Goal: Task Accomplishment & Management: Use online tool/utility

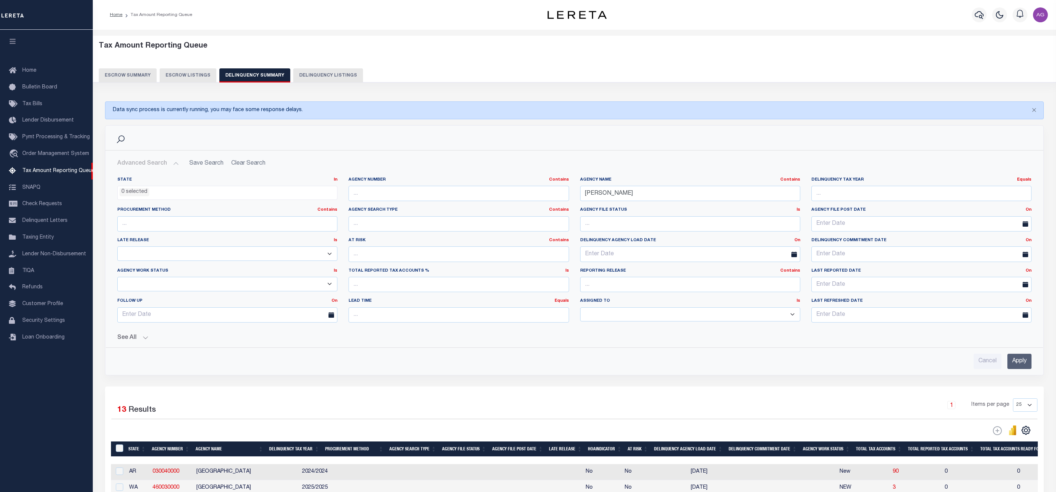
select select
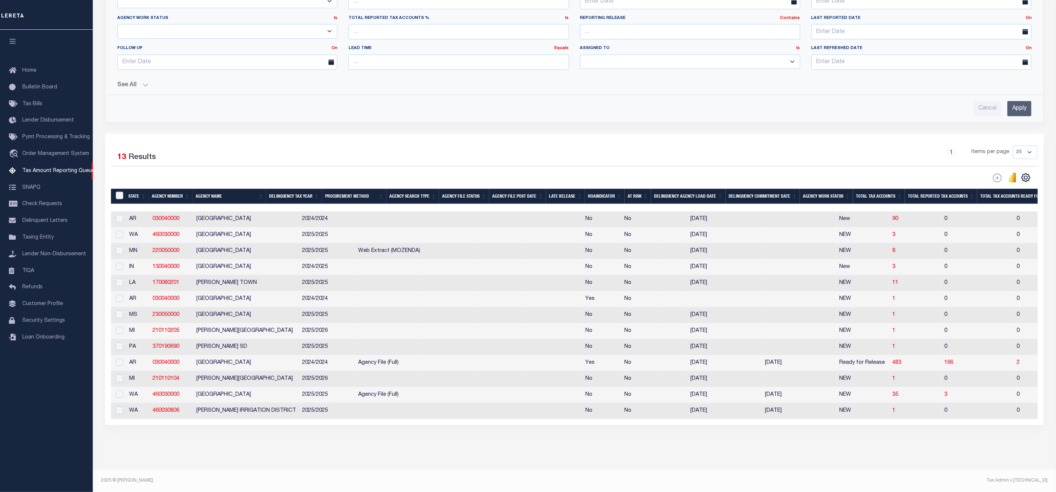
scroll to position [154, 0]
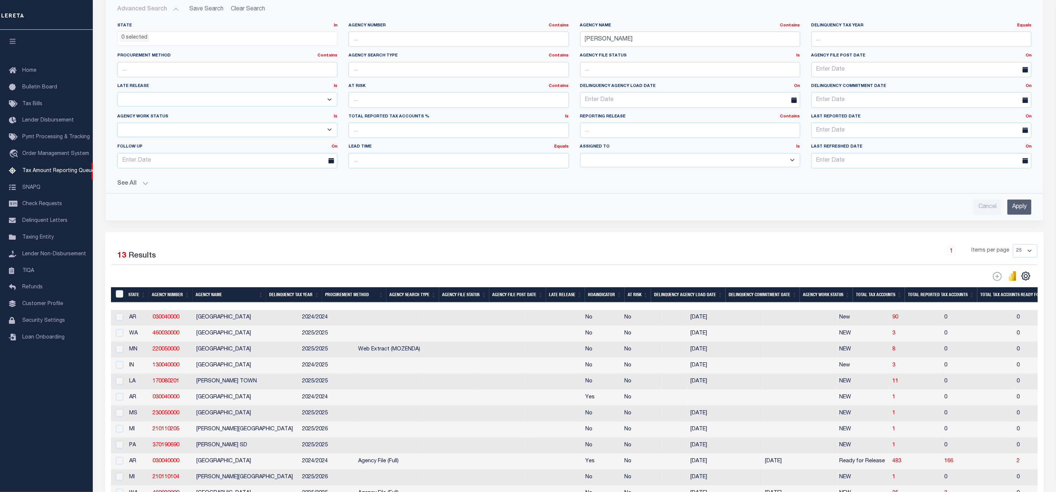
click at [140, 186] on button "See All" at bounding box center [574, 183] width 915 height 7
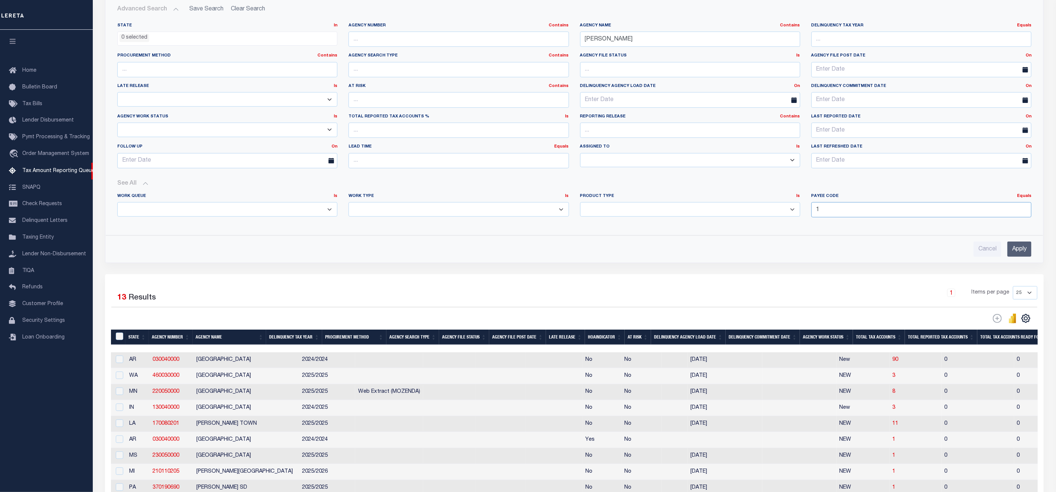
type input "1"
click at [1026, 210] on input "1" at bounding box center [922, 209] width 220 height 15
click at [1019, 243] on div "Cancel Apply" at bounding box center [574, 245] width 926 height 21
click at [858, 209] on input "1" at bounding box center [922, 209] width 220 height 15
click at [1026, 262] on div "Advanced Search Save Search Clear Search SummaryGridWrapper_dynamictable_____De…" at bounding box center [574, 129] width 938 height 266
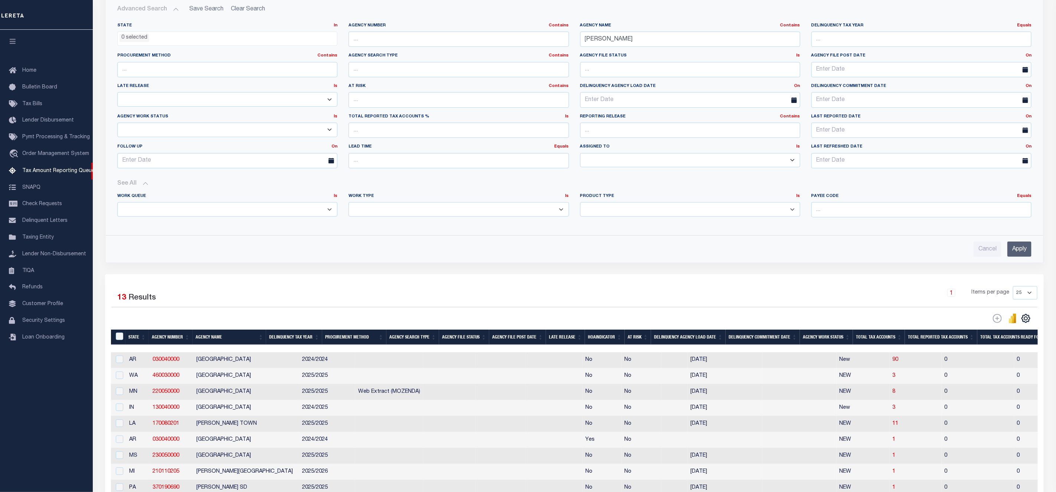
click at [1026, 262] on div "Advanced Search Save Search Clear Search SummaryGridWrapper_dynamictable_____De…" at bounding box center [574, 129] width 938 height 266
click at [1023, 250] on input "Apply" at bounding box center [1020, 248] width 24 height 15
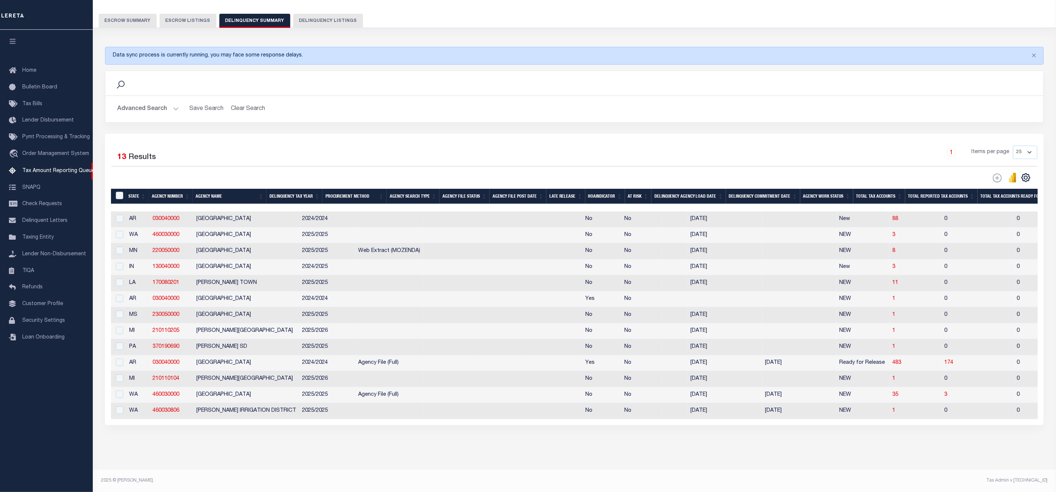
scroll to position [66, 0]
click at [146, 102] on button "Advanced Search" at bounding box center [148, 109] width 62 height 14
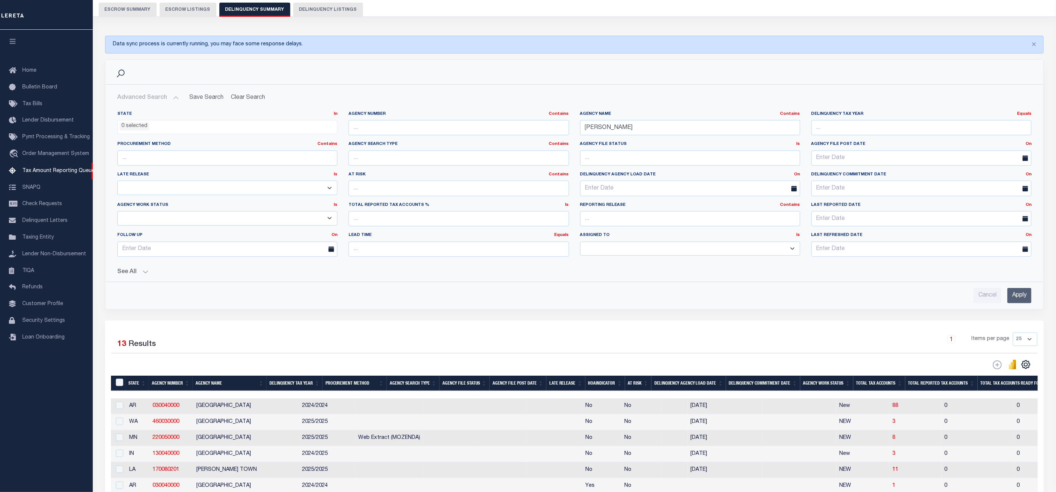
scroll to position [265, 0]
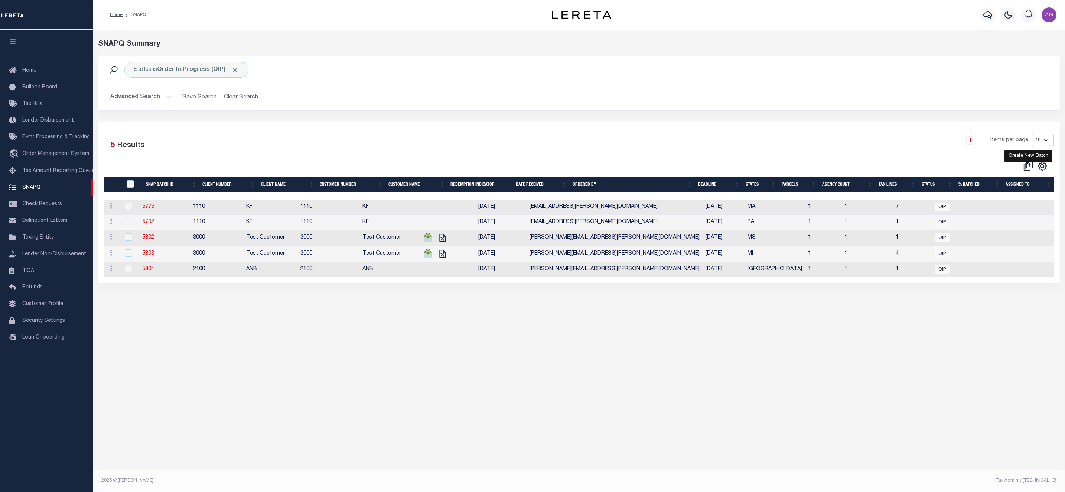
click at [1032, 164] on icon at bounding box center [1029, 164] width 7 height 7
select select
checkbox input "false"
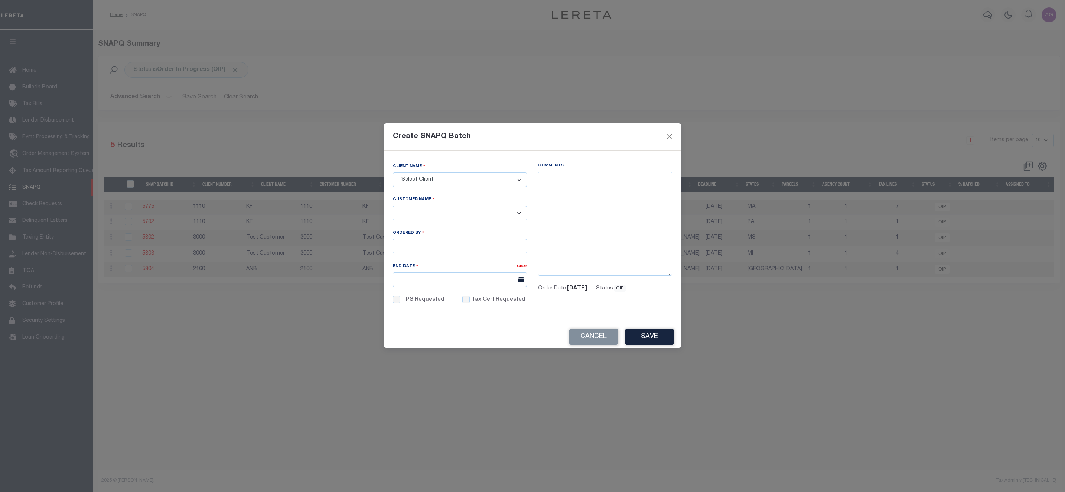
click at [485, 182] on select "- Select Client - 78796 AB ABL Accumatch - Refunds AFCU AgustinADLQBank Agustin…" at bounding box center [460, 179] width 134 height 14
select select "2290"
click at [393, 172] on select "- Select Client - 78796 AB ABL Accumatch - Refunds AFCU AgustinADLQBank Agustin…" at bounding box center [460, 179] width 134 height 14
click at [418, 208] on select "- Select - QAP-AnnualDelinquency" at bounding box center [460, 213] width 134 height 14
select select "2290"
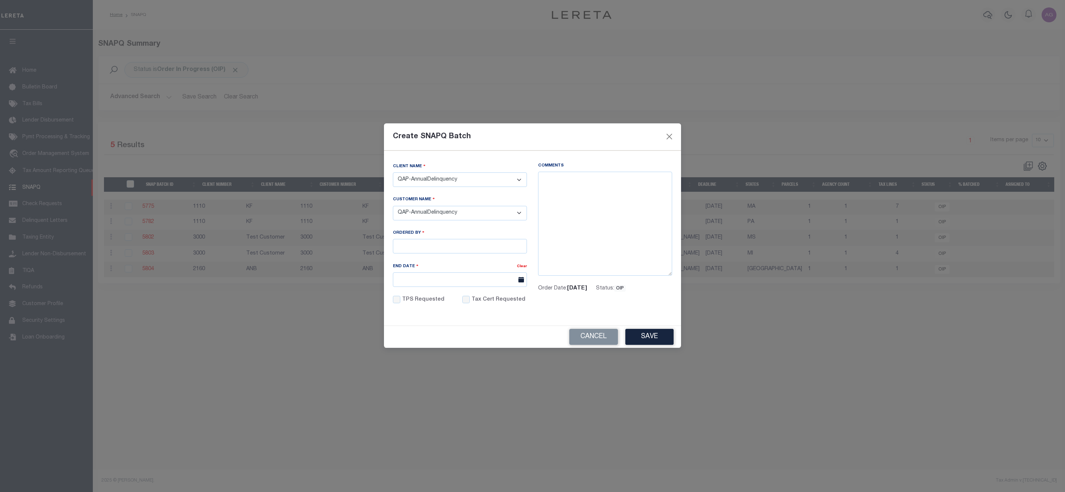
click at [393, 206] on select "- Select - QAP-AnnualDelinquency" at bounding box center [460, 213] width 134 height 14
click at [427, 243] on input "Ordered By" at bounding box center [460, 246] width 134 height 14
type input "[PERSON_NAME]"
click at [657, 327] on div "Cancel Save" at bounding box center [532, 337] width 297 height 22
click at [656, 334] on button "Save" at bounding box center [649, 337] width 48 height 16
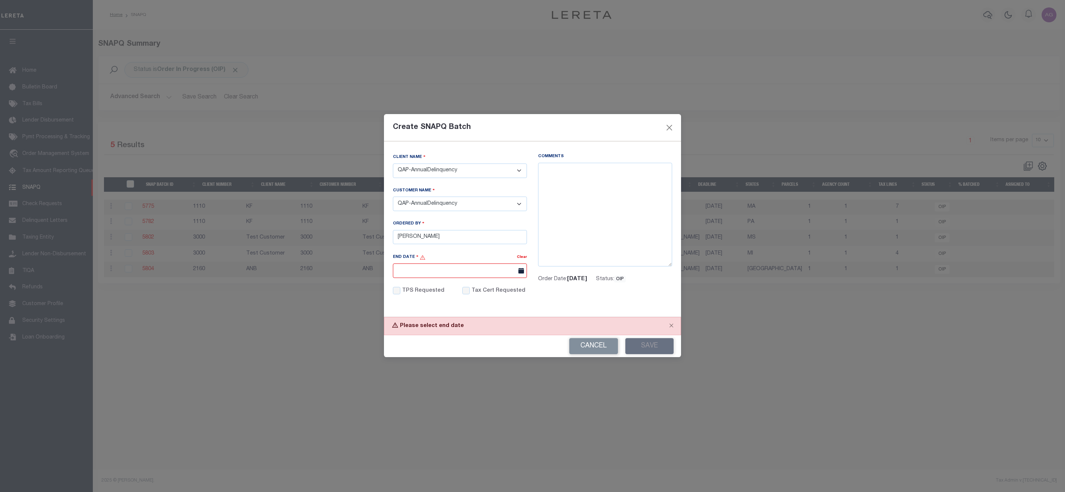
click at [437, 264] on input "End Date" at bounding box center [460, 270] width 134 height 14
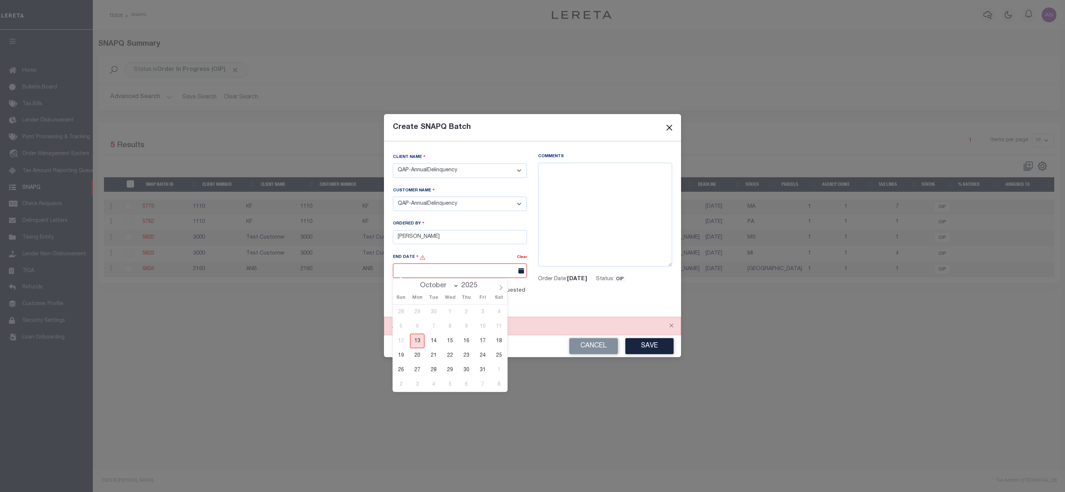
click at [421, 338] on span "13" at bounding box center [417, 340] width 14 height 14
type input "[DATE]"
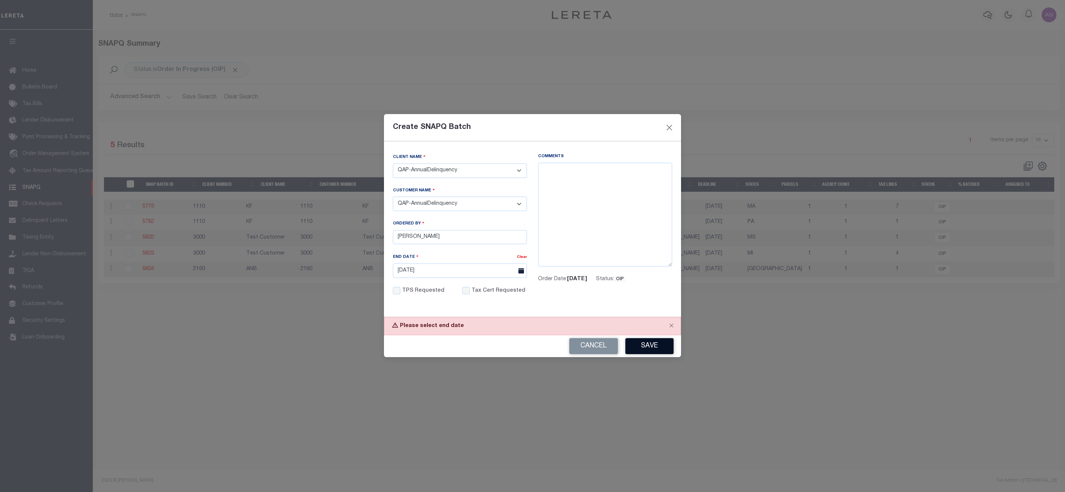
click at [631, 345] on button "Save" at bounding box center [649, 346] width 48 height 16
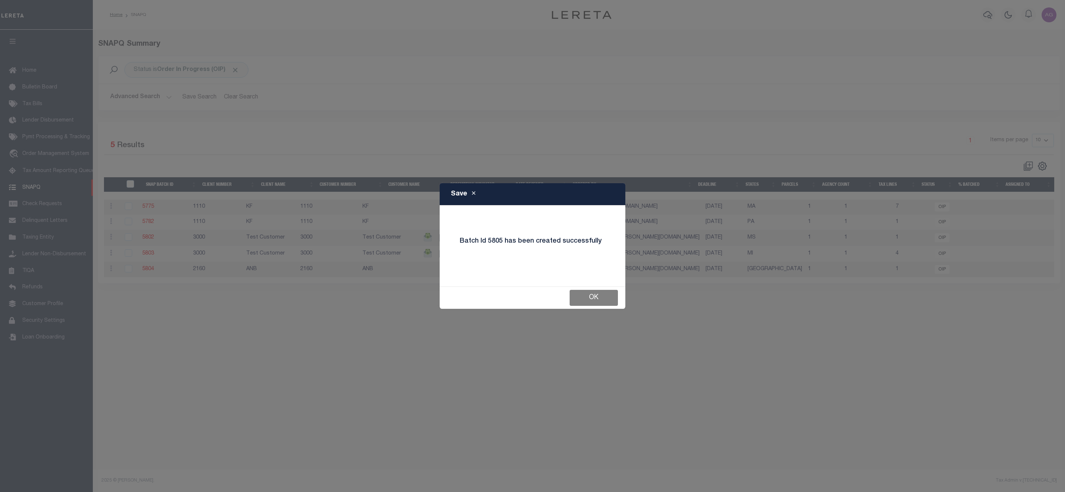
click at [600, 300] on button "OK" at bounding box center [594, 298] width 48 height 16
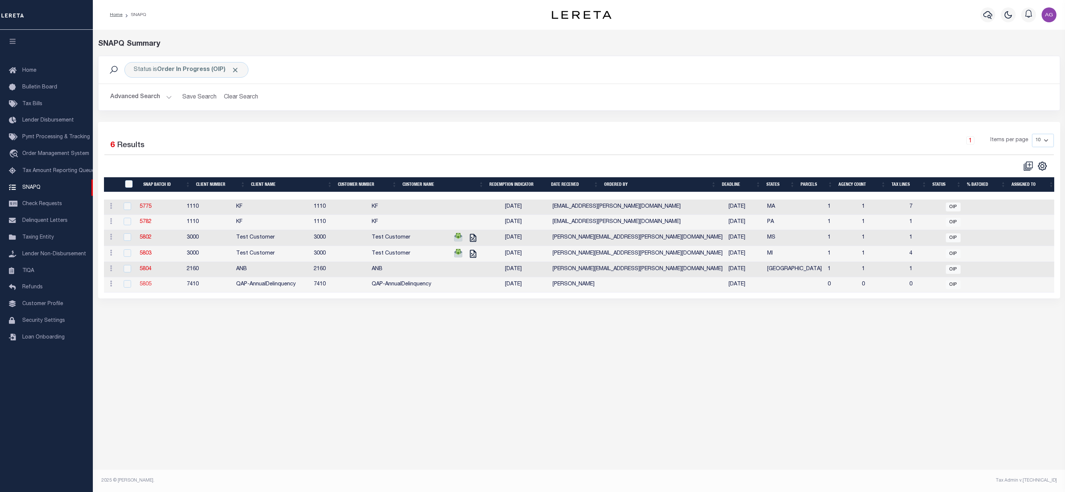
click at [151, 287] on link "5805" at bounding box center [146, 283] width 12 height 5
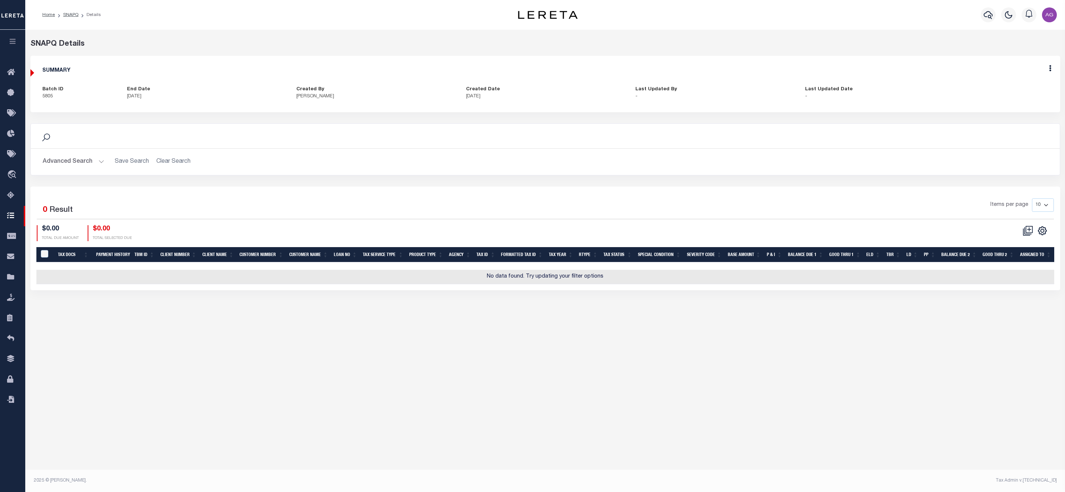
click at [84, 155] on button "Advanced Search" at bounding box center [74, 161] width 62 height 14
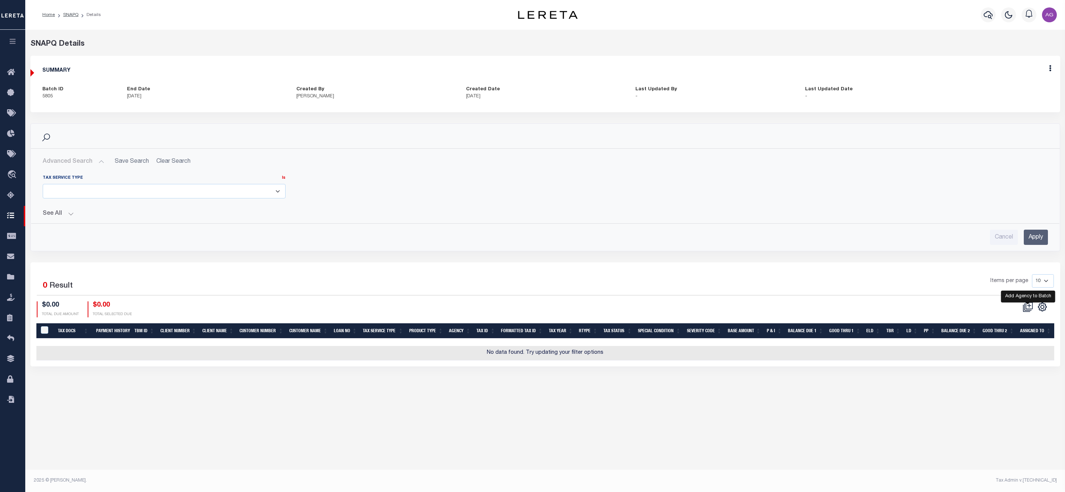
click at [1029, 307] on icon at bounding box center [1028, 306] width 10 height 10
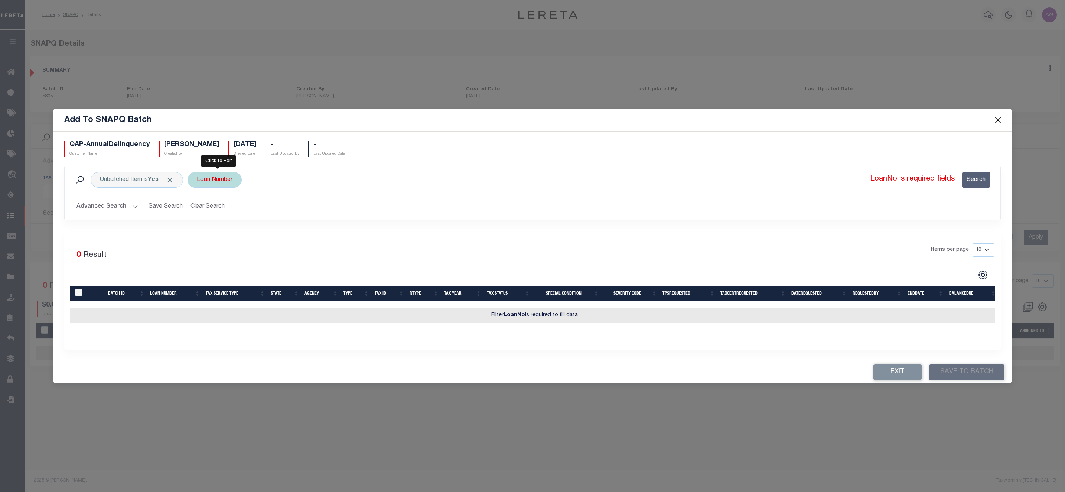
click at [215, 180] on div "Loan Number" at bounding box center [215, 180] width 54 height 16
type input "ASDFASF235"
click at [292, 226] on input "Apply" at bounding box center [295, 232] width 22 height 12
click at [970, 182] on button "Search" at bounding box center [976, 180] width 28 height 16
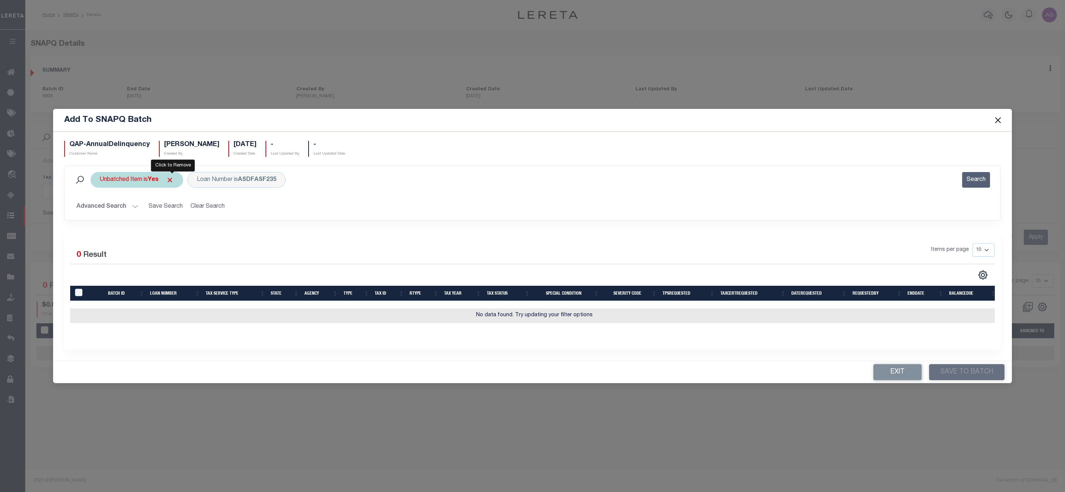
click at [169, 176] on span "Click to Remove" at bounding box center [170, 180] width 8 height 8
click at [964, 175] on button "Search" at bounding box center [976, 180] width 28 height 16
click at [204, 177] on div "Loan Number is ASDFASF235" at bounding box center [205, 180] width 98 height 16
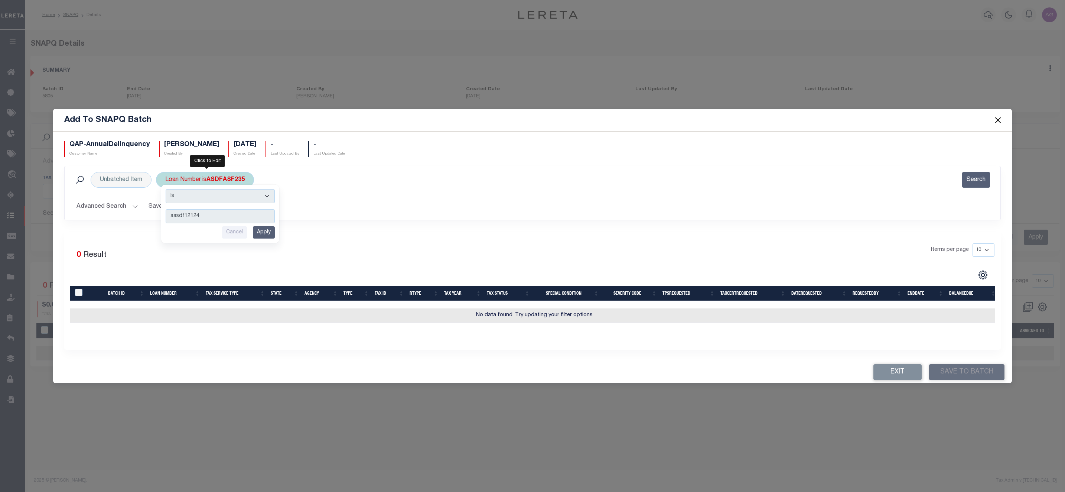
type input "aasdf12124"
click at [262, 226] on input "Apply" at bounding box center [264, 232] width 22 height 12
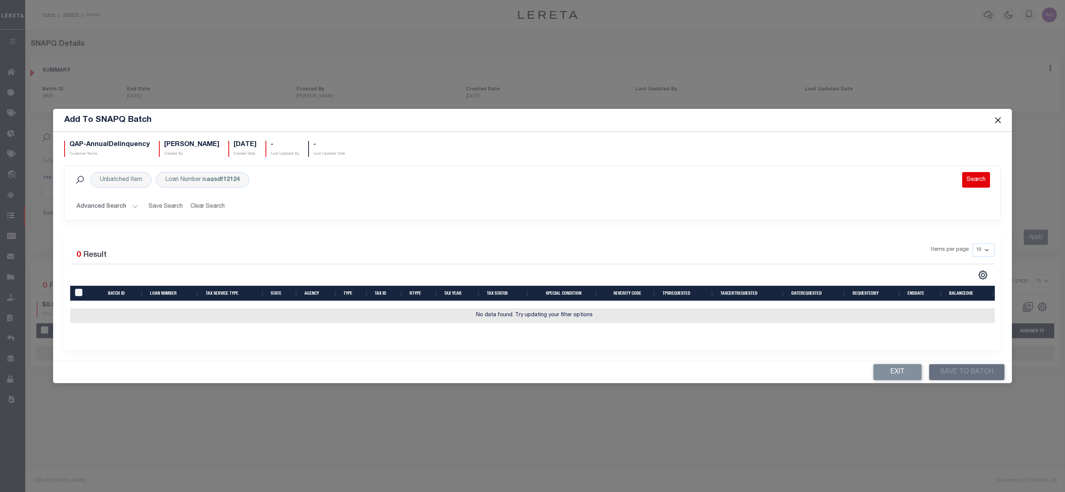
click at [978, 174] on button "Search" at bounding box center [976, 180] width 28 height 16
click at [974, 173] on button "Search" at bounding box center [976, 180] width 28 height 16
click at [113, 206] on button "Advanced Search" at bounding box center [107, 206] width 62 height 14
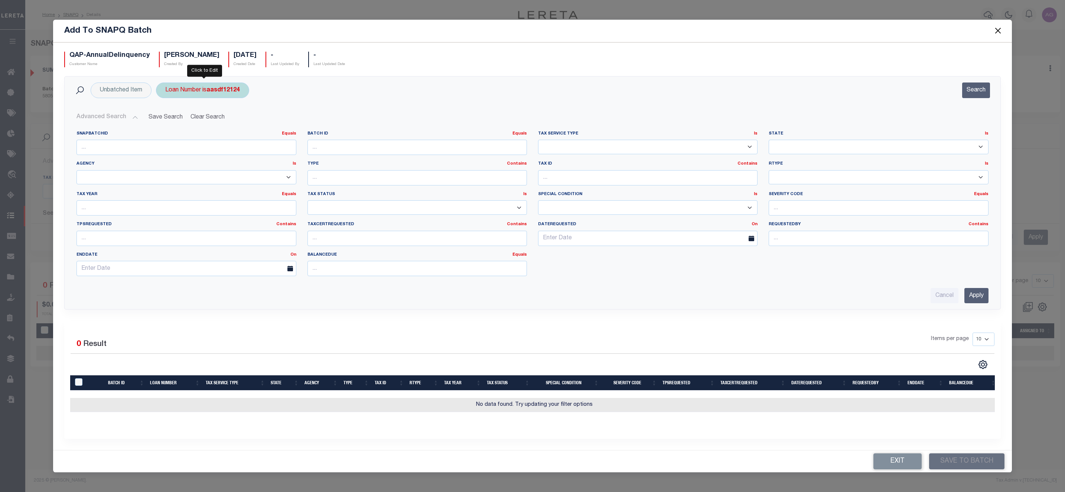
click at [233, 87] on b "aasdf12124" at bounding box center [222, 90] width 33 height 6
click at [256, 101] on select "Is Contains" at bounding box center [220, 107] width 109 height 14
select select "c"
click at [167, 100] on select "Is Contains" at bounding box center [220, 107] width 109 height 14
click at [265, 140] on input "Apply" at bounding box center [264, 143] width 22 height 12
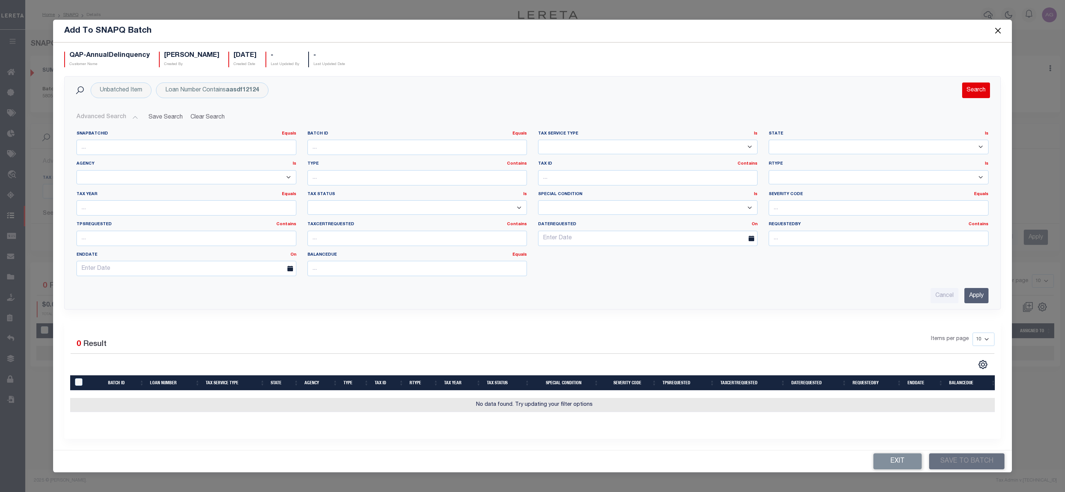
click at [971, 84] on button "Search" at bounding box center [976, 90] width 28 height 16
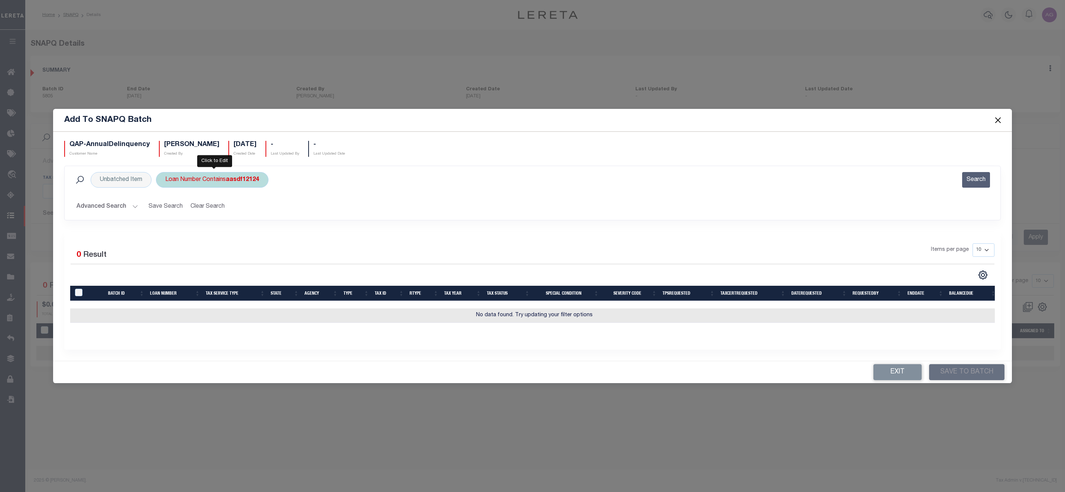
click at [225, 181] on div "Loan Number Contains aasdf12124" at bounding box center [212, 180] width 113 height 16
type input "ASDFASF235"
click at [263, 226] on input "Apply" at bounding box center [264, 232] width 22 height 12
click at [123, 201] on button "Advanced Search" at bounding box center [107, 206] width 62 height 14
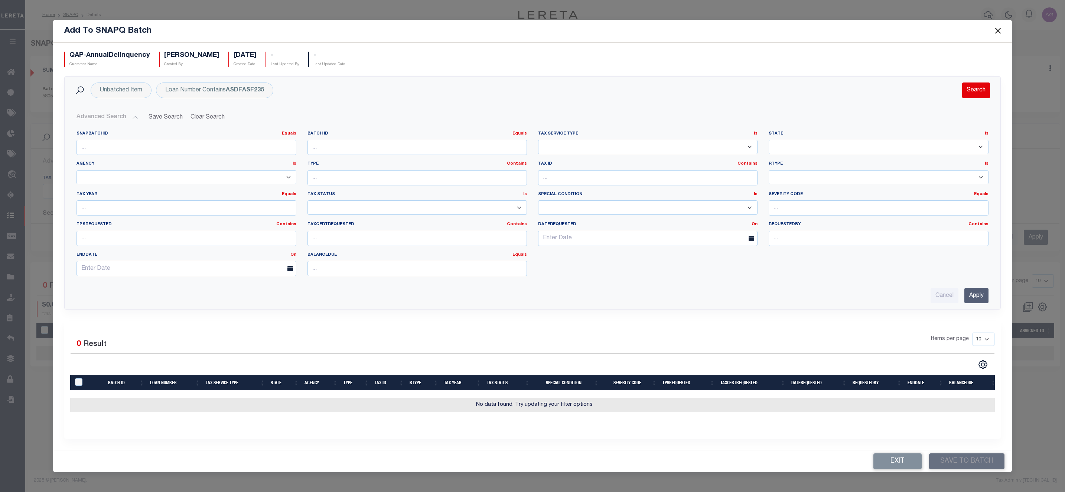
click at [971, 88] on button "Search" at bounding box center [976, 90] width 28 height 16
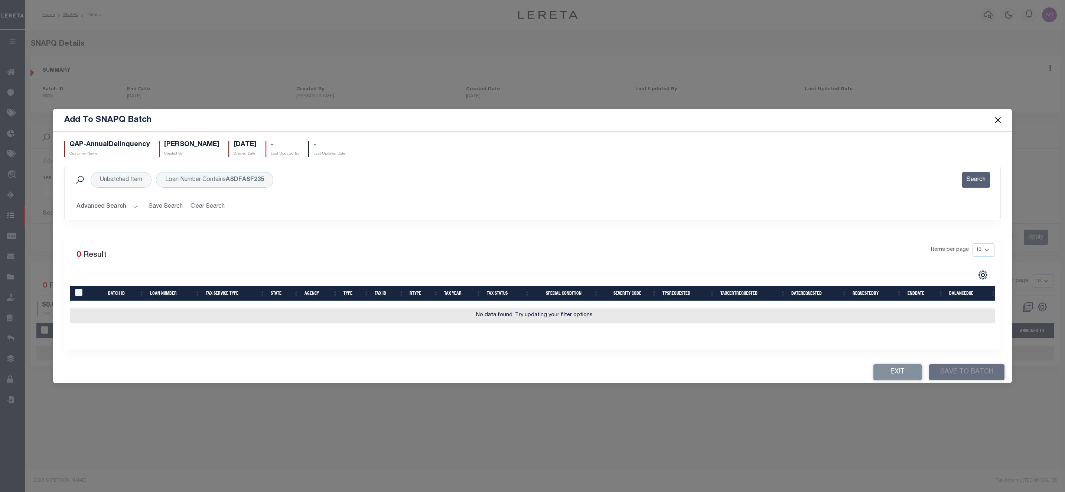
click at [121, 199] on button "Advanced Search" at bounding box center [107, 206] width 62 height 14
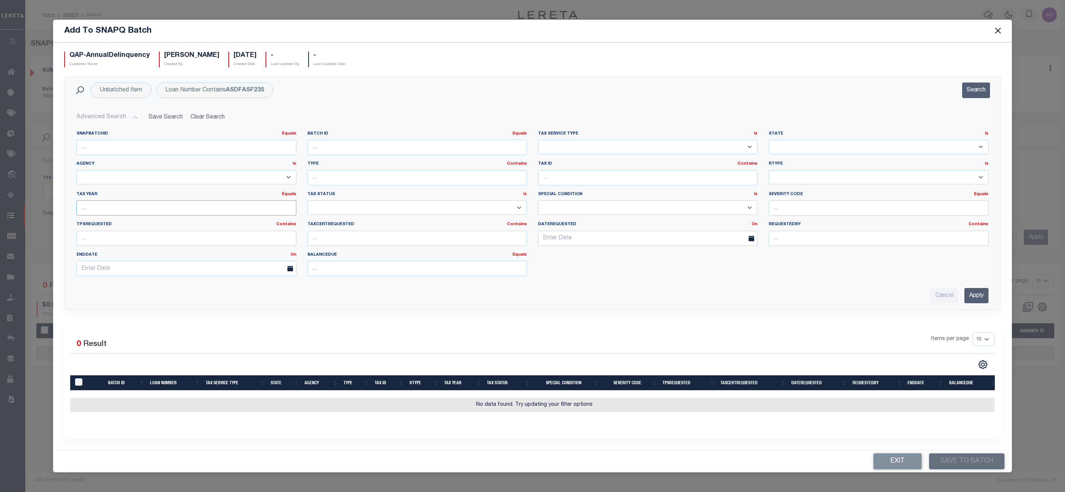
click at [121, 206] on input "number" at bounding box center [185, 207] width 219 height 15
click at [614, 203] on select "-- Select Special Condition -- 3RD PARTY TAX LIEN AGENCY TAX LIEN (A.K.A Inside…" at bounding box center [647, 207] width 219 height 14
click at [596, 178] on input "text" at bounding box center [647, 177] width 219 height 15
click at [199, 85] on div "Loan Number Contains ASDFASF235" at bounding box center [214, 90] width 117 height 16
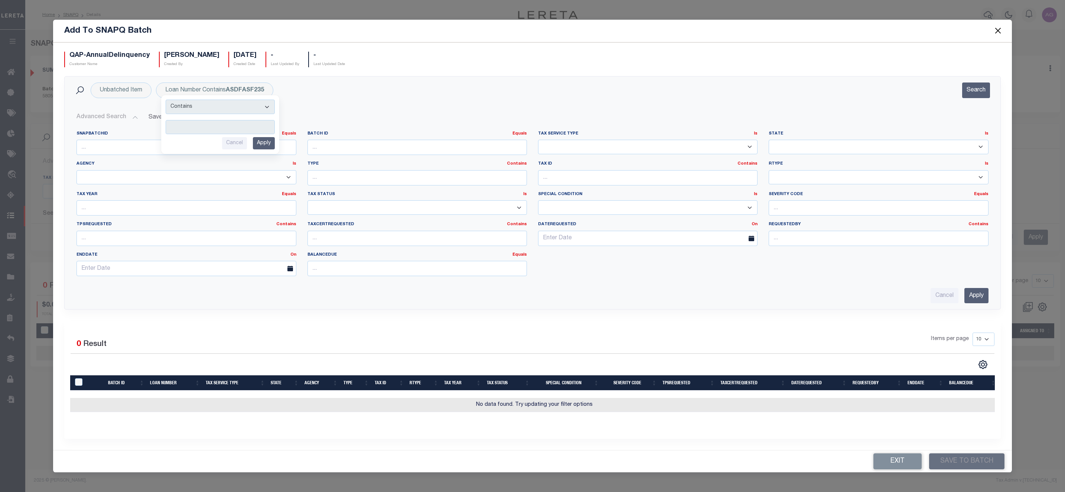
click at [379, 89] on div "Unbatched Item Loan Number Contains ASDFASF235 Is Contains Cancel Apply Search" at bounding box center [532, 90] width 923 height 16
click at [1001, 21] on span at bounding box center [998, 30] width 28 height 21
click at [997, 26] on button "Close" at bounding box center [998, 31] width 10 height 10
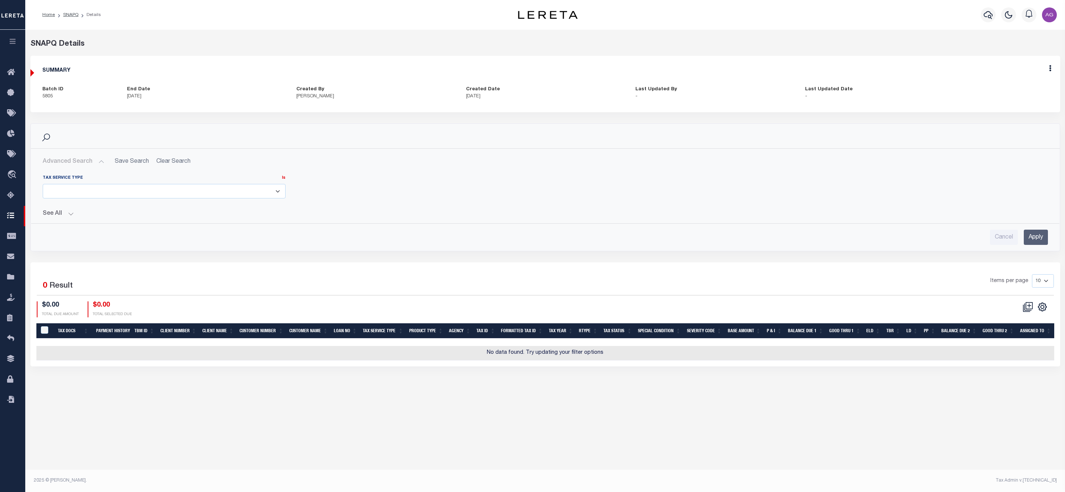
click at [64, 217] on button "See All" at bounding box center [545, 213] width 1005 height 7
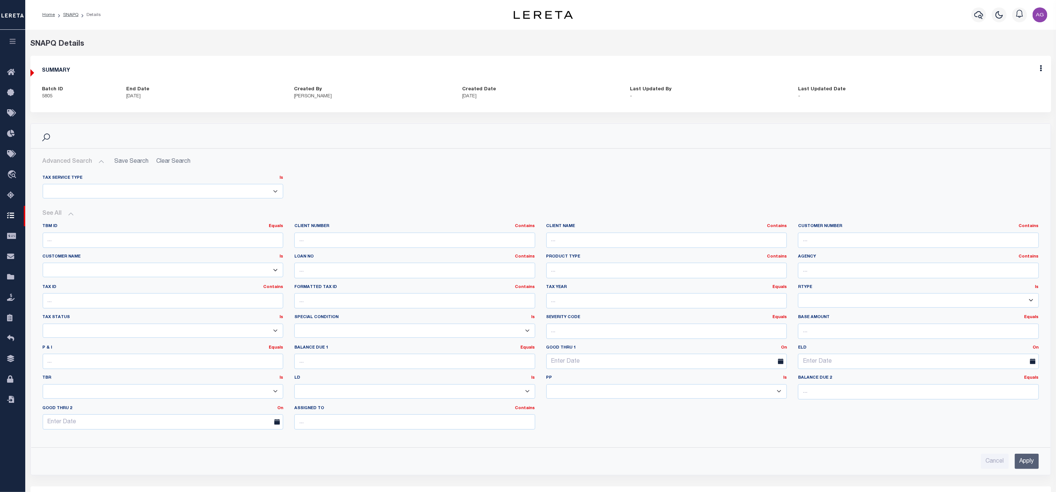
scroll to position [125, 0]
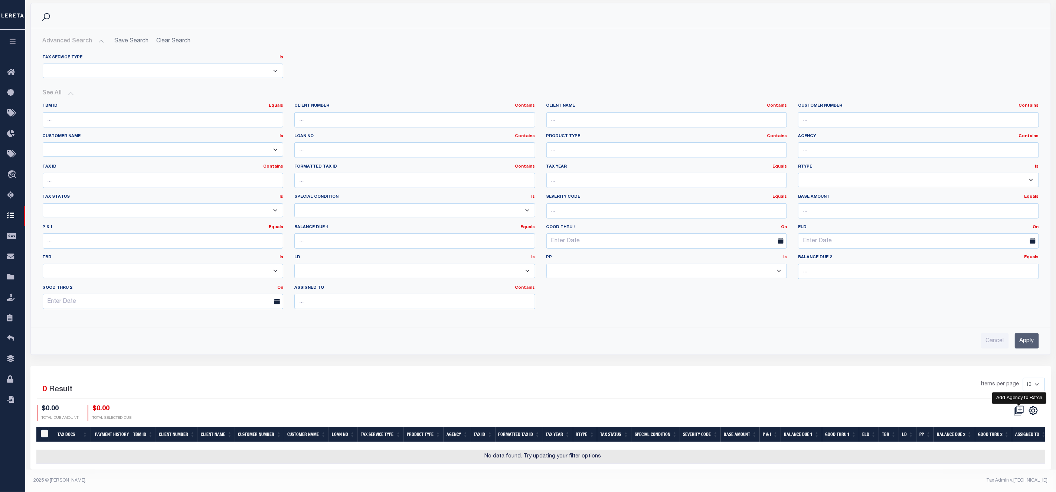
click at [1021, 407] on icon at bounding box center [1019, 410] width 10 height 10
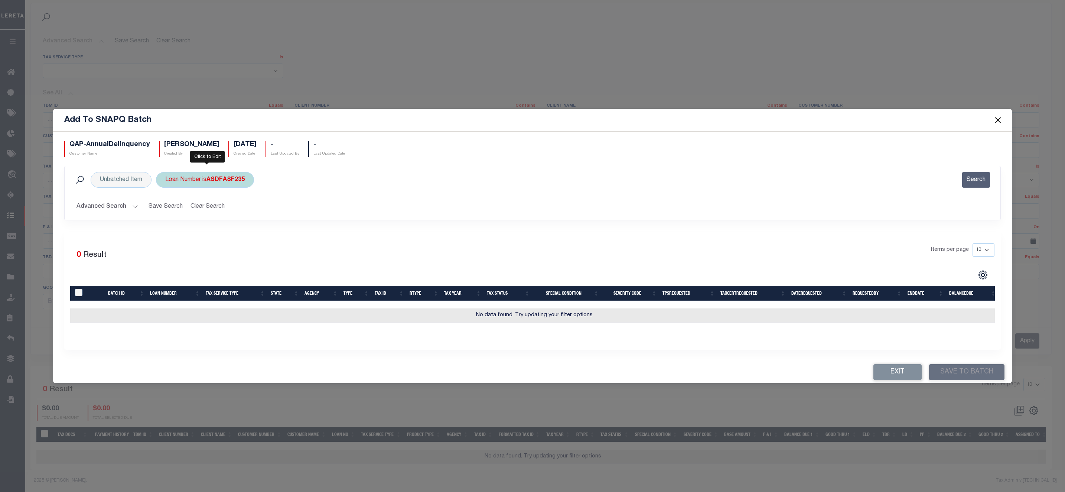
click at [211, 177] on b "ASDFASF235" at bounding box center [225, 180] width 38 height 6
click at [260, 238] on div "Is Contains Cancel Apply" at bounding box center [220, 214] width 118 height 58
click at [265, 232] on input "Apply" at bounding box center [264, 232] width 22 height 12
click at [378, 208] on h2 "Advanced Search Save Search Clear Search AddToSNAPQGridWrapper_dynamictable____…" at bounding box center [532, 206] width 923 height 14
click at [997, 117] on button "Close" at bounding box center [998, 120] width 10 height 10
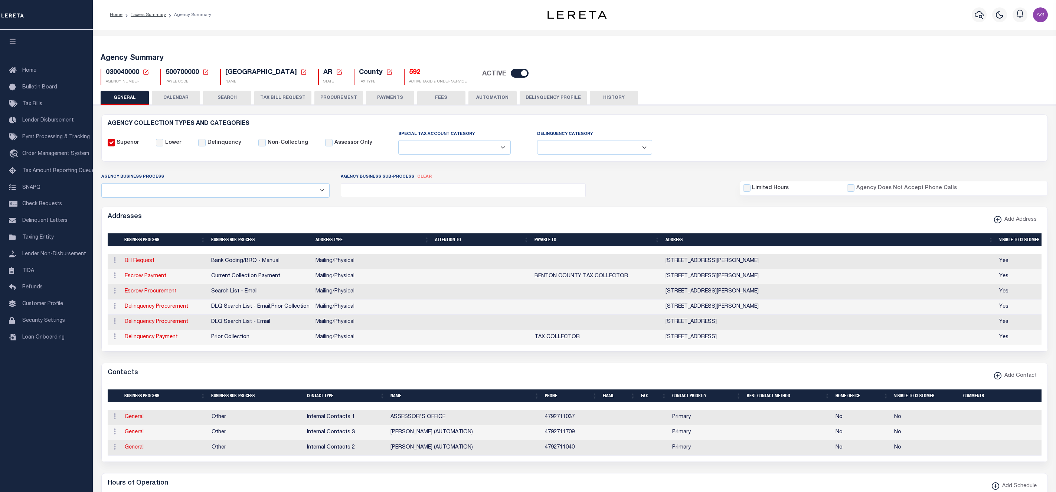
select select
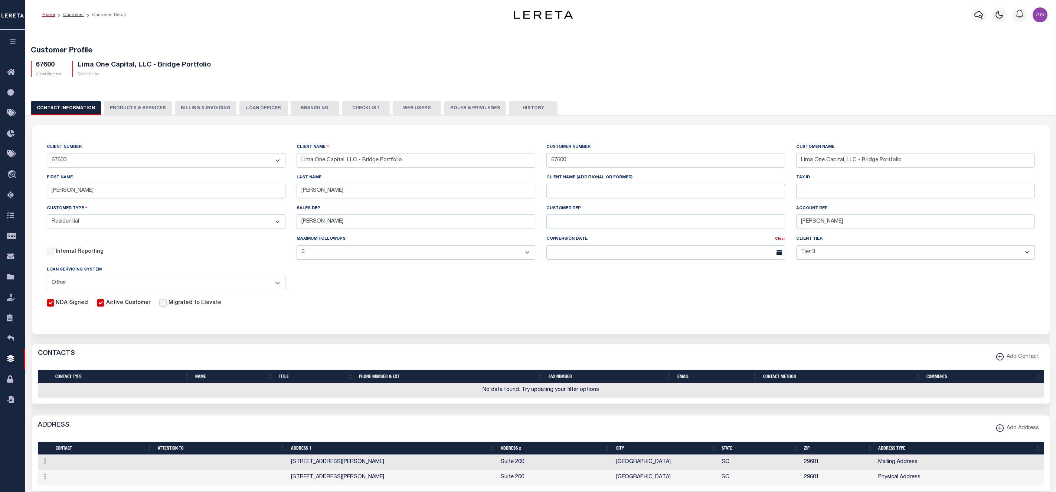
select select "Residential"
select select "Tier 3"
select select "OTH"
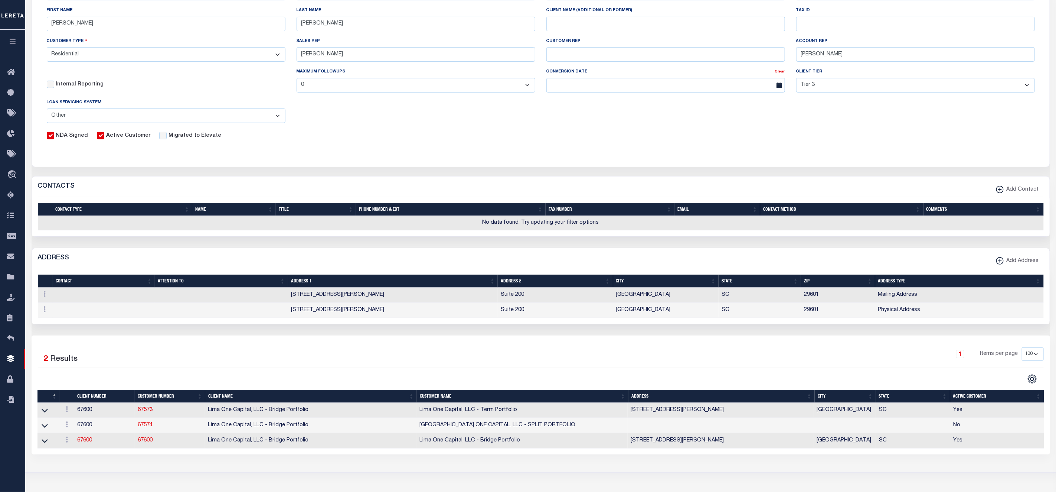
scroll to position [167, 0]
